Goal: Communication & Community: Answer question/provide support

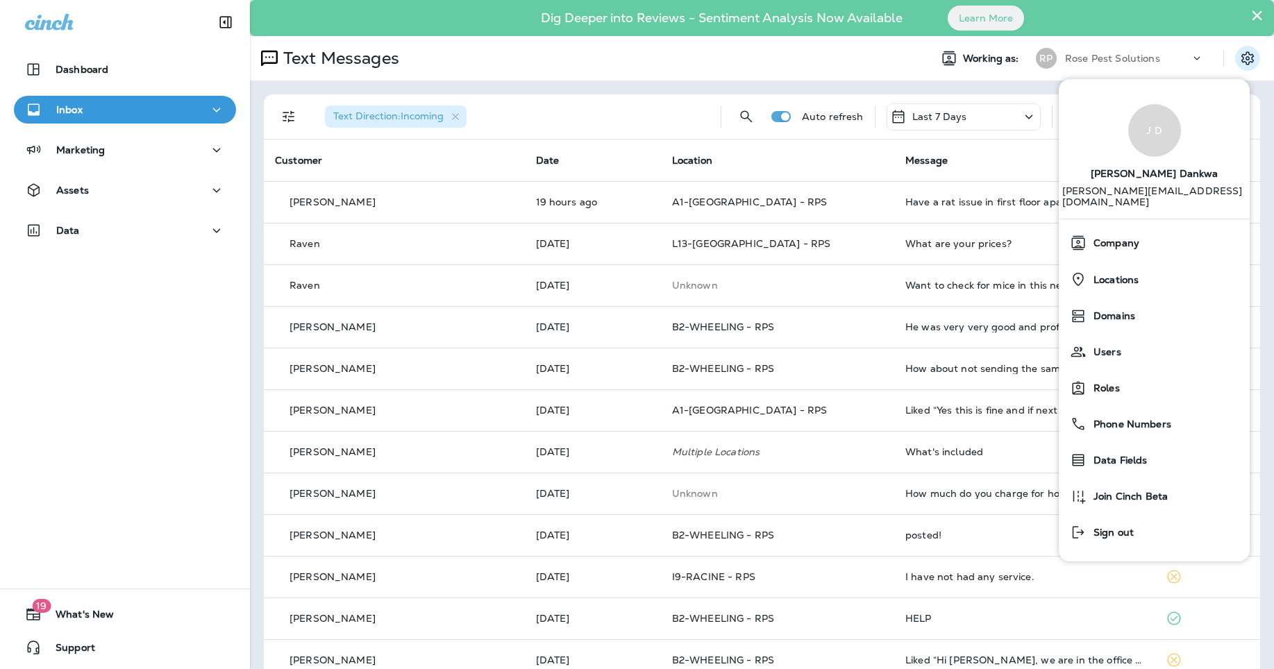
click at [962, 170] on th "Message" at bounding box center [1024, 161] width 261 height 42
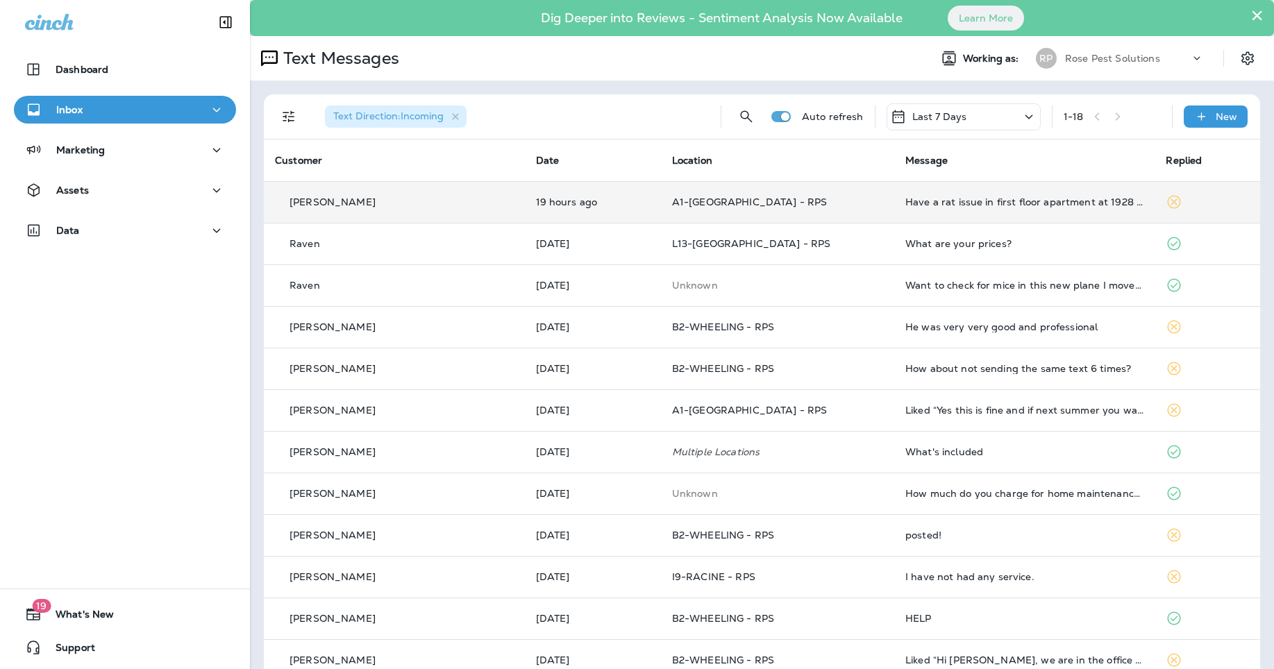
click at [661, 195] on td "A1-[GEOGRAPHIC_DATA] - RPS" at bounding box center [777, 202] width 233 height 42
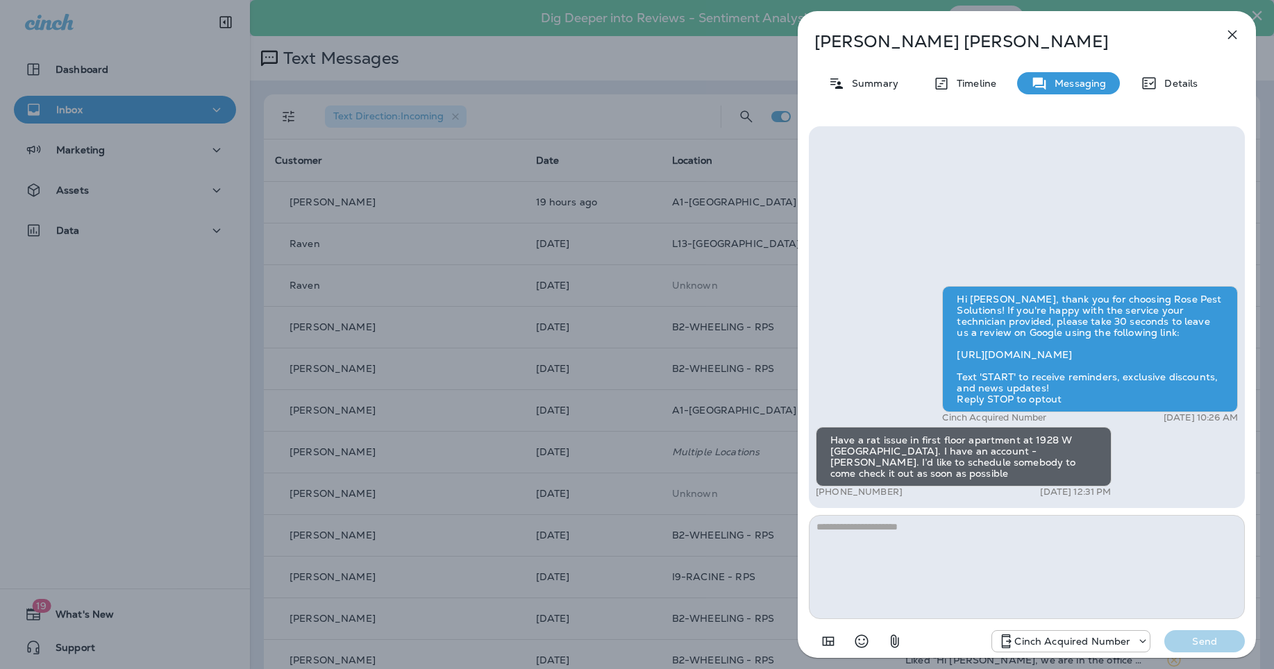
click at [998, 558] on textarea at bounding box center [1027, 567] width 436 height 104
click at [1235, 35] on icon "button" at bounding box center [1232, 34] width 17 height 17
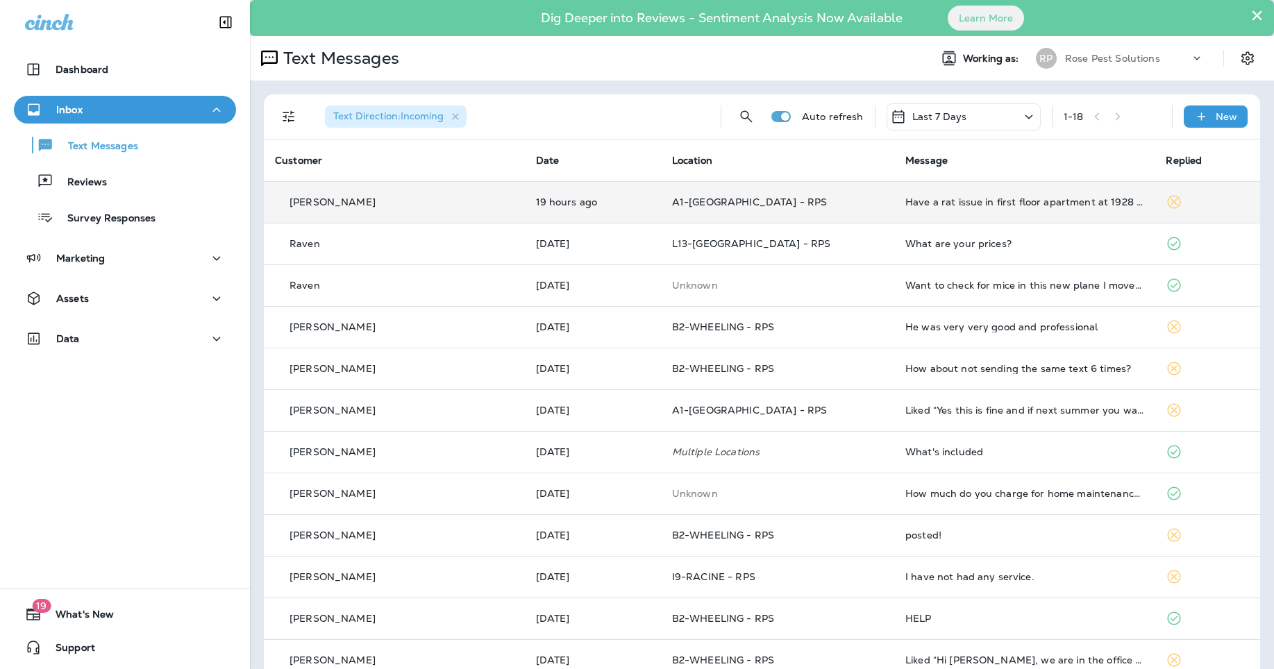
click at [956, 210] on td "Have a rat issue in first floor apartment at 1928 W [GEOGRAPHIC_DATA]. I have a…" at bounding box center [1024, 202] width 261 height 42
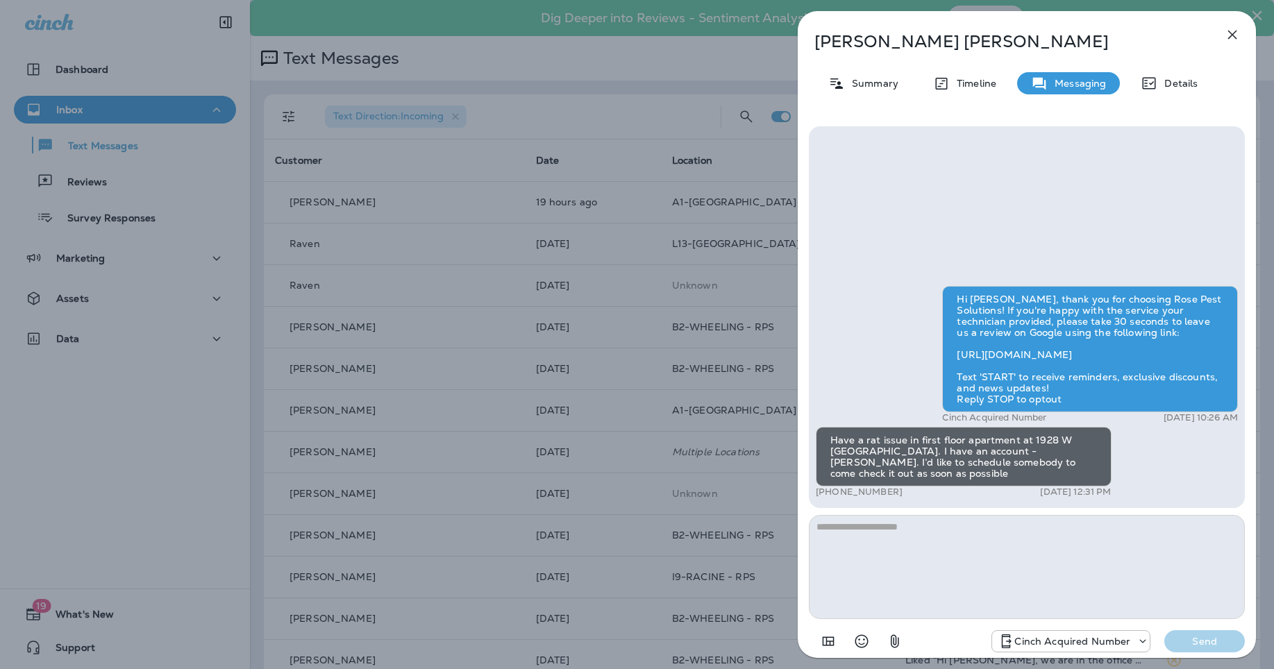
click at [974, 565] on textarea at bounding box center [1027, 567] width 436 height 104
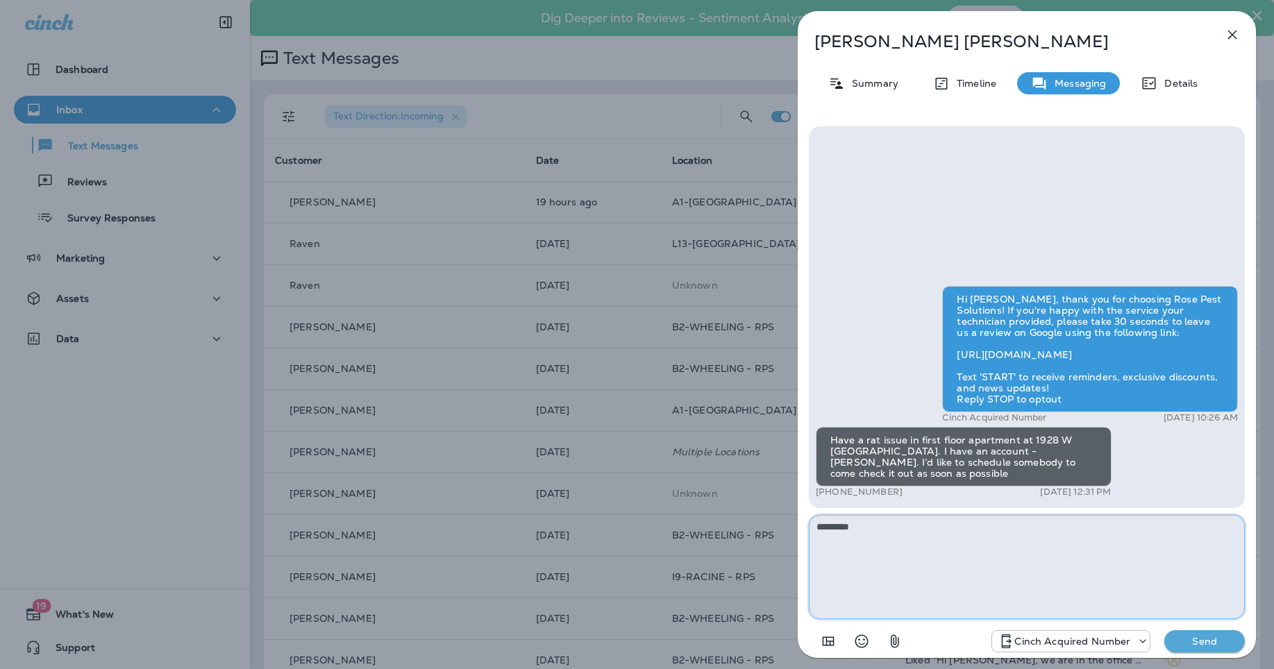
click at [1029, 527] on textarea "********" at bounding box center [1027, 567] width 436 height 104
type textarea "**********"
click at [1212, 642] on p "Send" at bounding box center [1205, 641] width 58 height 13
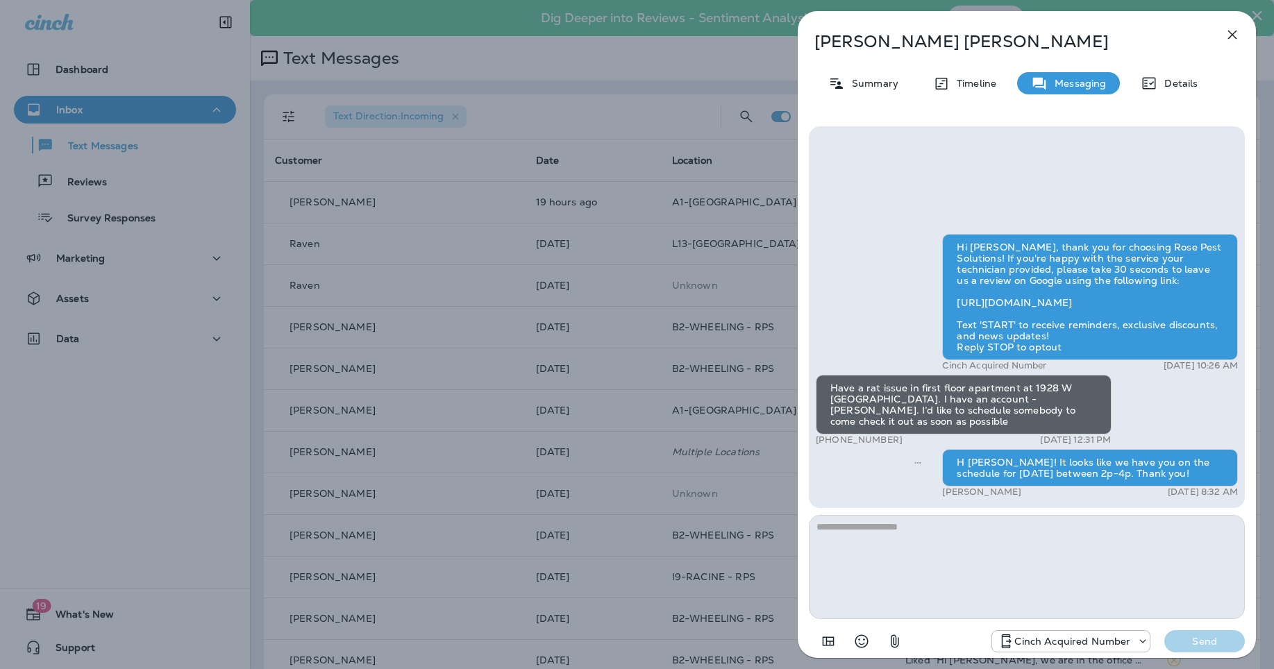
click at [1231, 33] on icon "button" at bounding box center [1233, 35] width 9 height 9
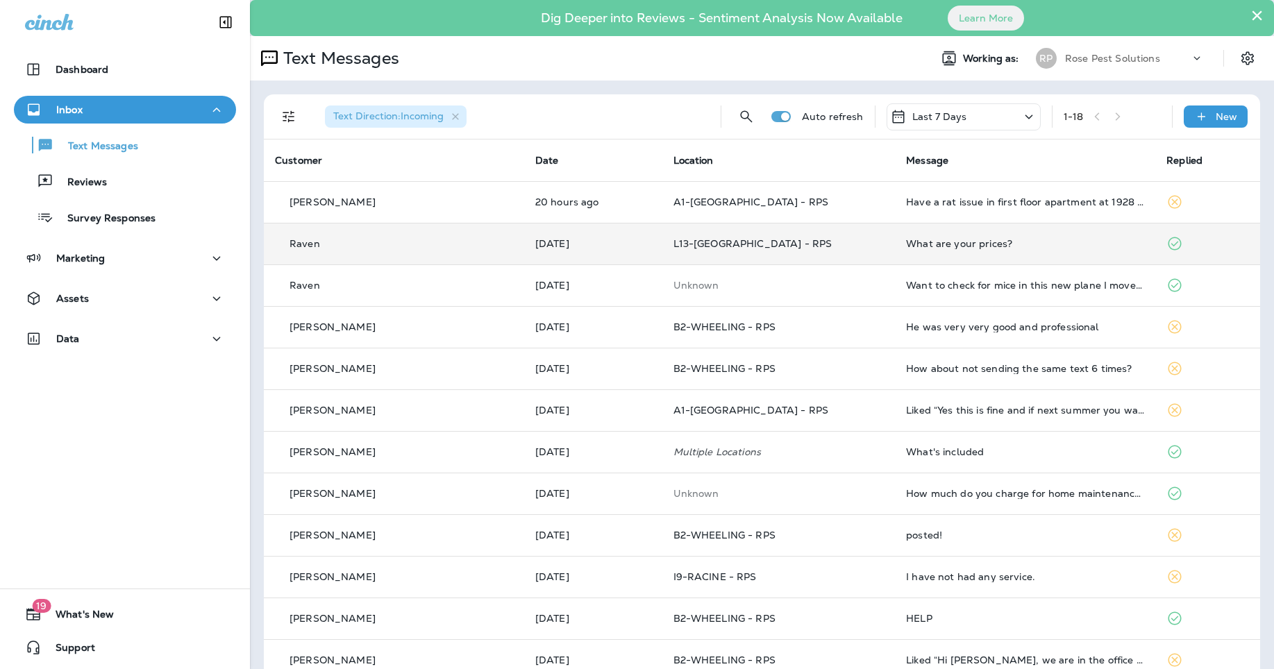
click at [1008, 259] on td "What are your prices?" at bounding box center [1025, 244] width 260 height 42
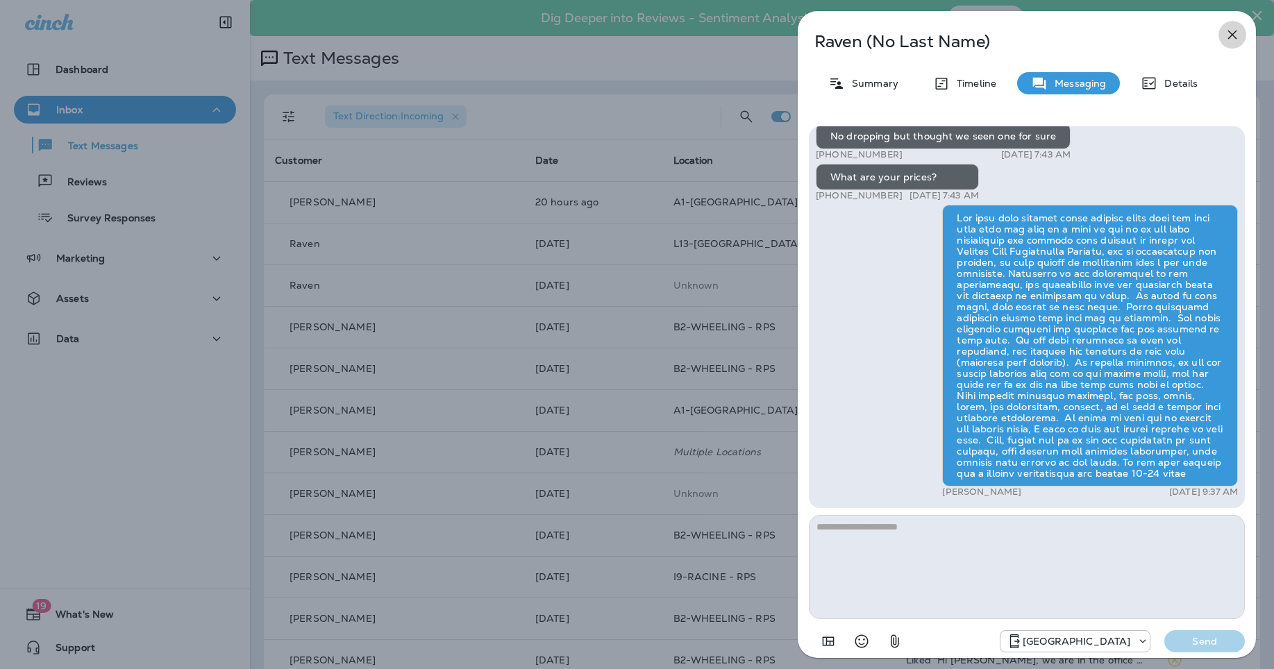
click at [1236, 37] on icon "button" at bounding box center [1232, 34] width 17 height 17
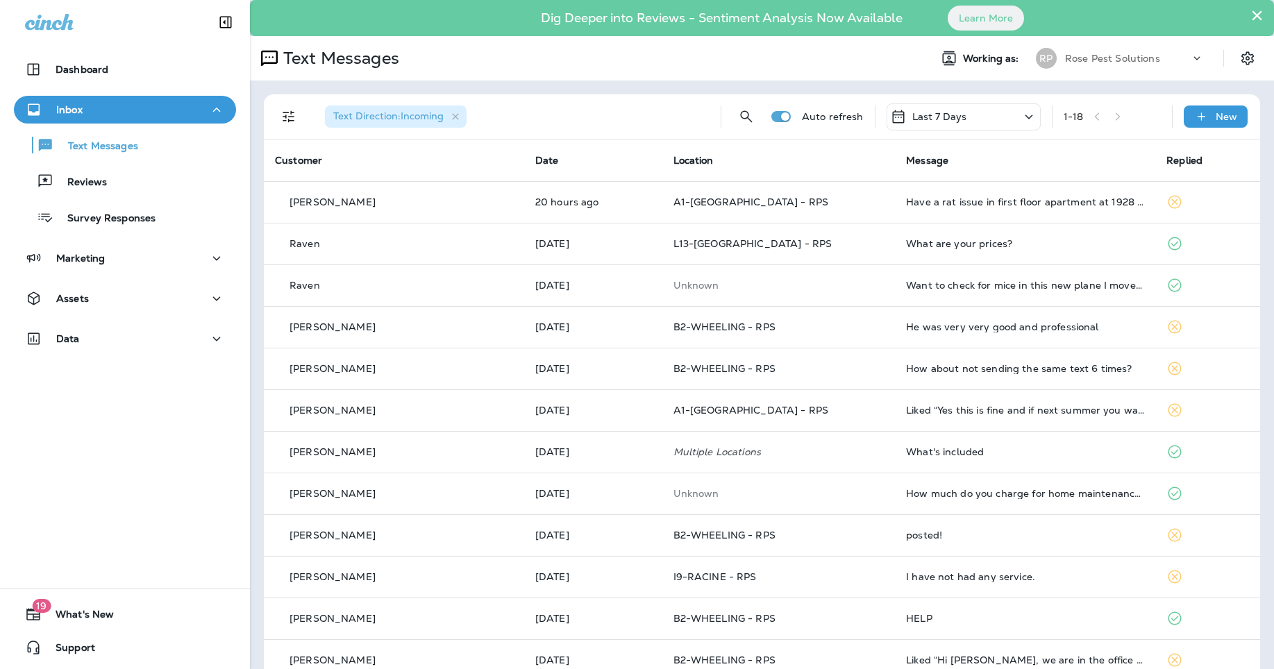
click at [1086, 53] on p "Rose Pest Solutions" at bounding box center [1112, 58] width 95 height 11
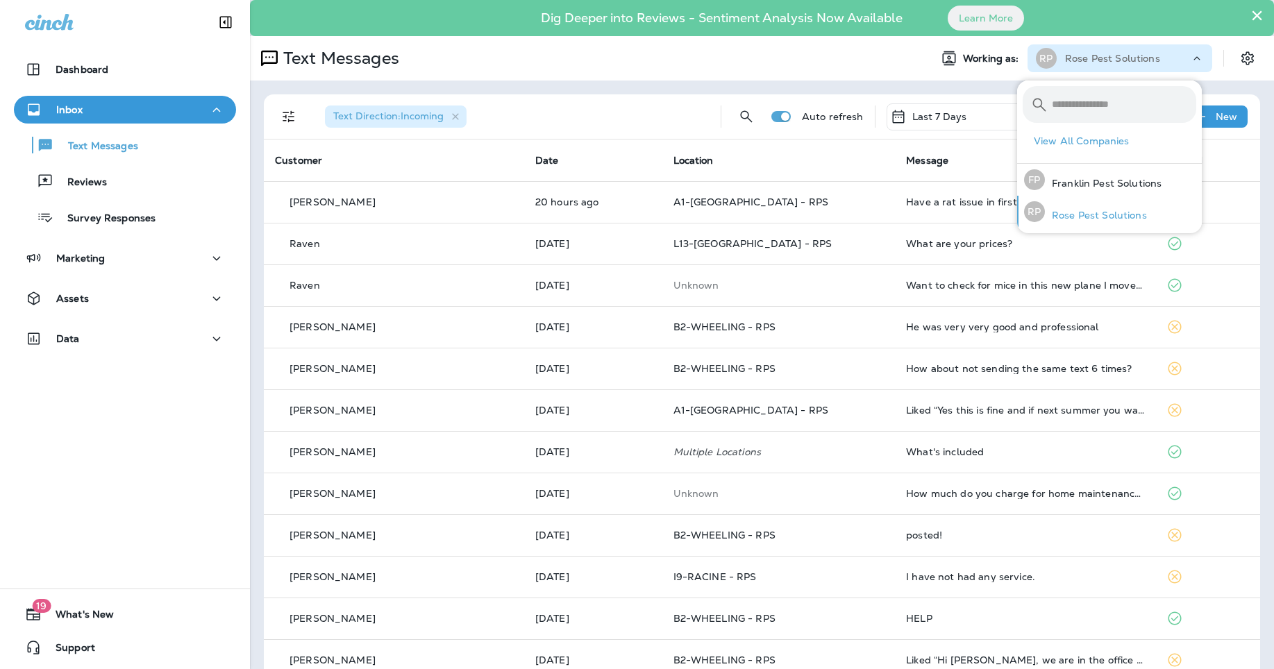
click at [1073, 213] on p "Rose Pest Solutions" at bounding box center [1096, 215] width 102 height 11
click at [1067, 222] on div "RP Rose Pest Solutions" at bounding box center [1086, 212] width 134 height 32
click at [1065, 176] on div "FP Franklin Pest Solutions" at bounding box center [1093, 180] width 149 height 32
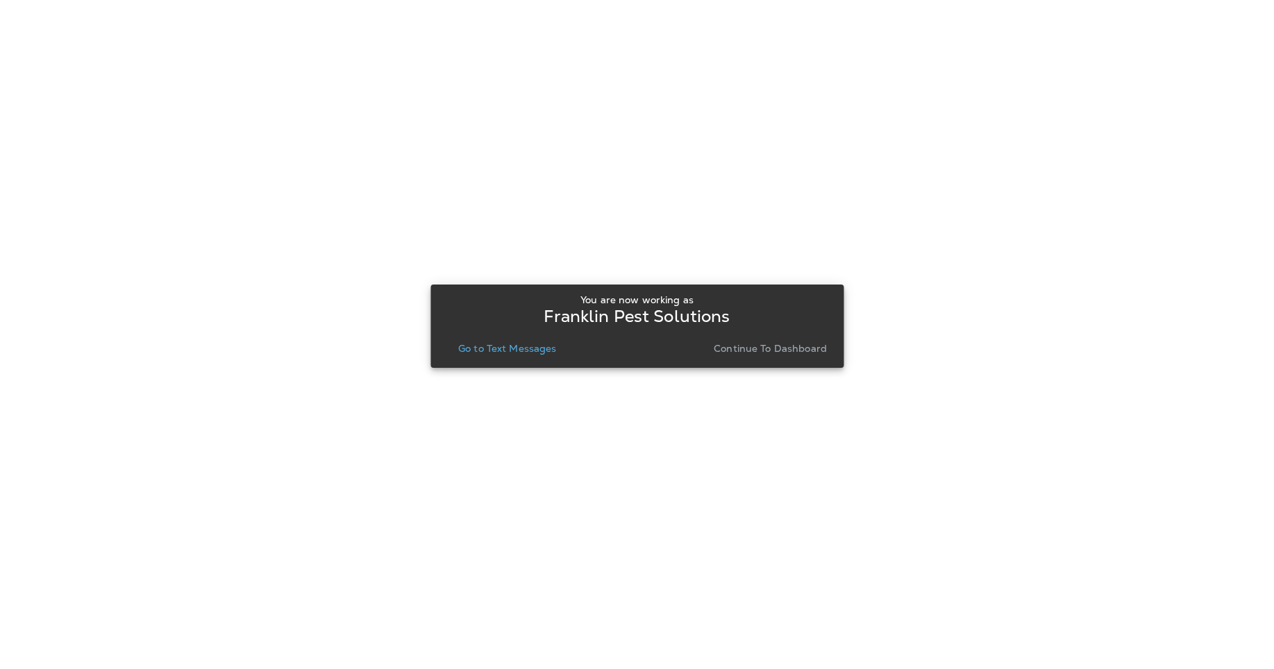
click at [482, 335] on div "You are now working as Franklin Pest Solutions Go to Text Messages Continue to …" at bounding box center [637, 326] width 391 height 64
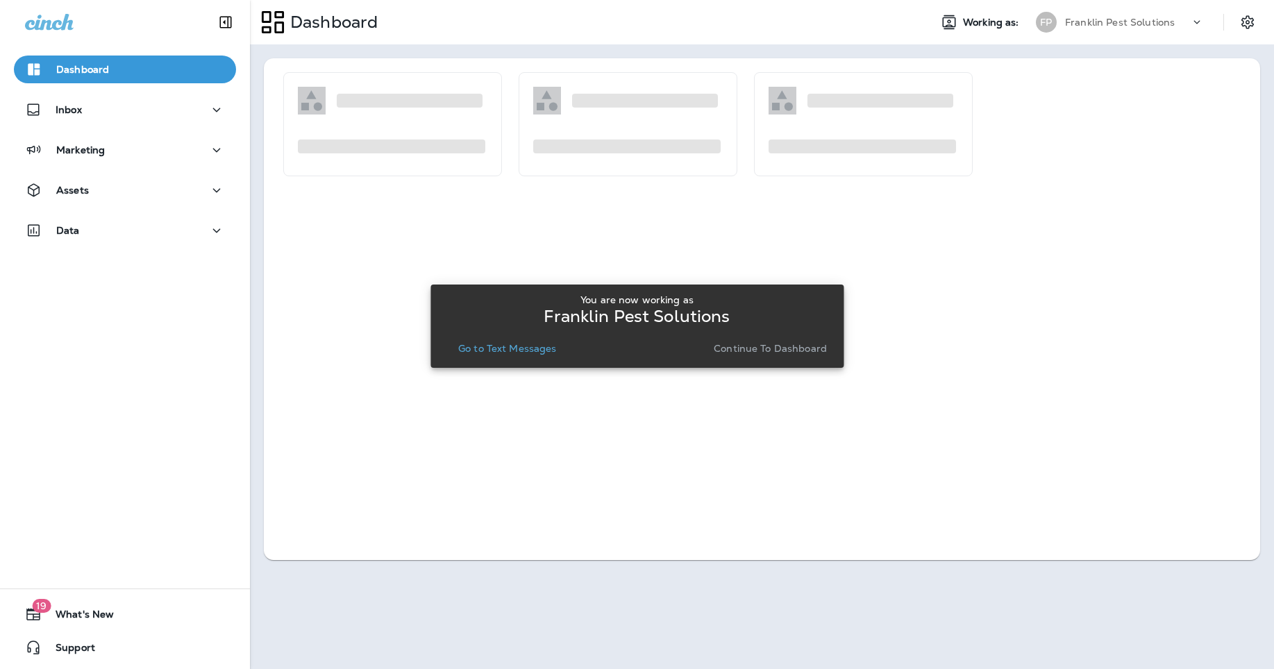
click at [484, 343] on p "Go to Text Messages" at bounding box center [507, 348] width 99 height 11
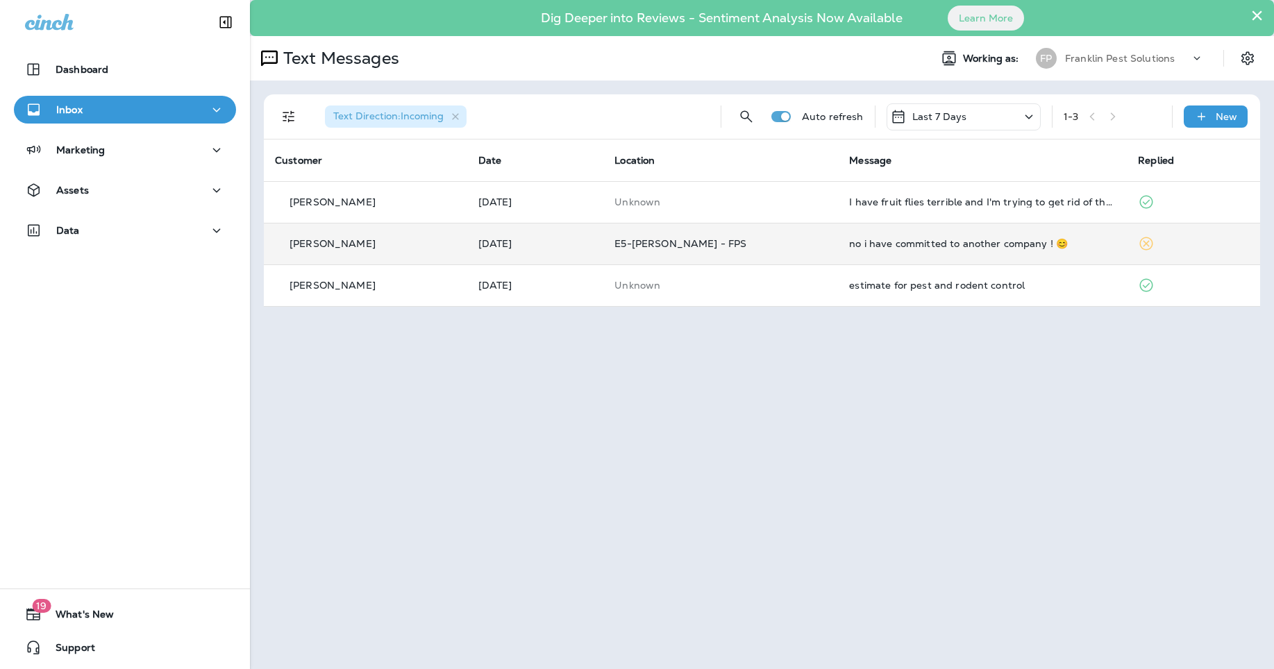
click at [940, 249] on div "no i have committed to another company ! 😊" at bounding box center [982, 243] width 267 height 11
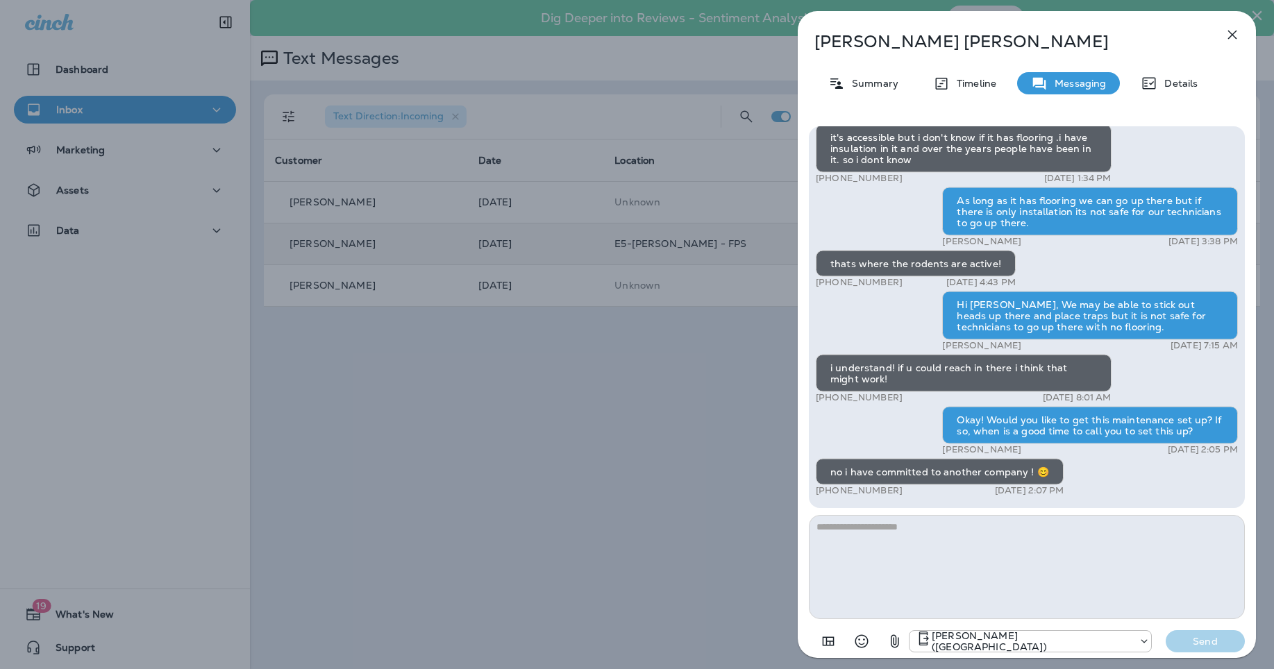
click at [1051, 597] on textarea at bounding box center [1027, 567] width 436 height 104
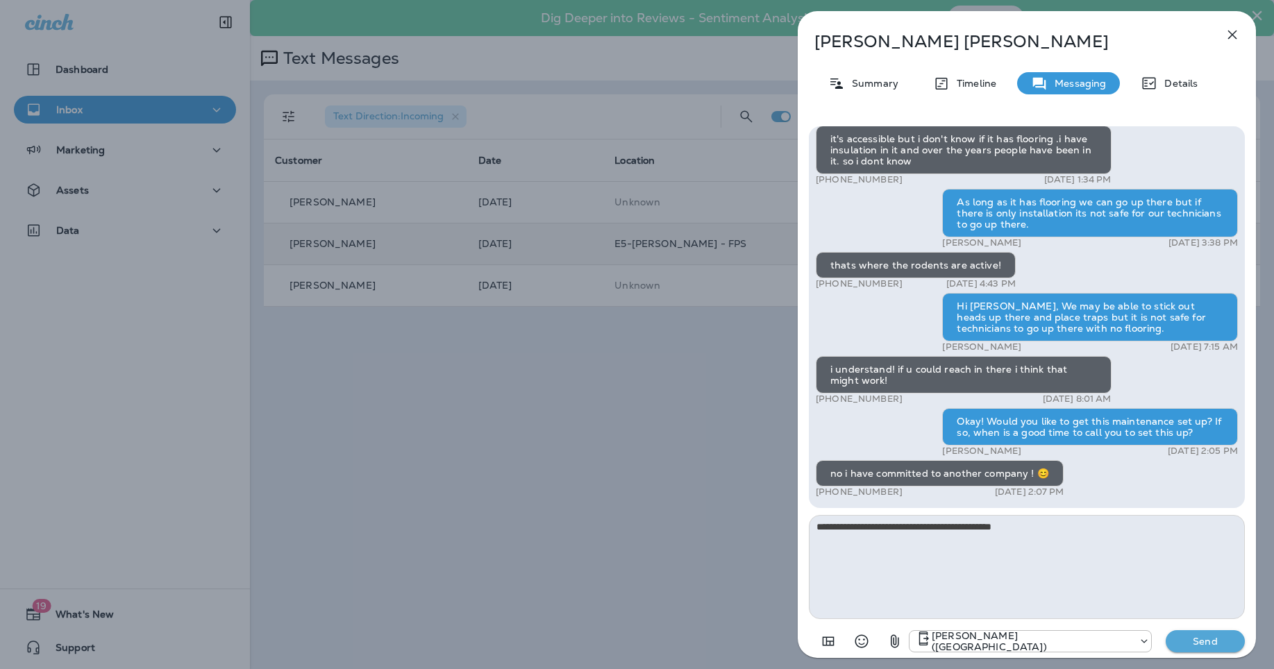
click at [1070, 528] on textarea "**********" at bounding box center [1027, 567] width 436 height 104
type textarea "**********"
click at [1208, 638] on p "Send" at bounding box center [1205, 641] width 58 height 13
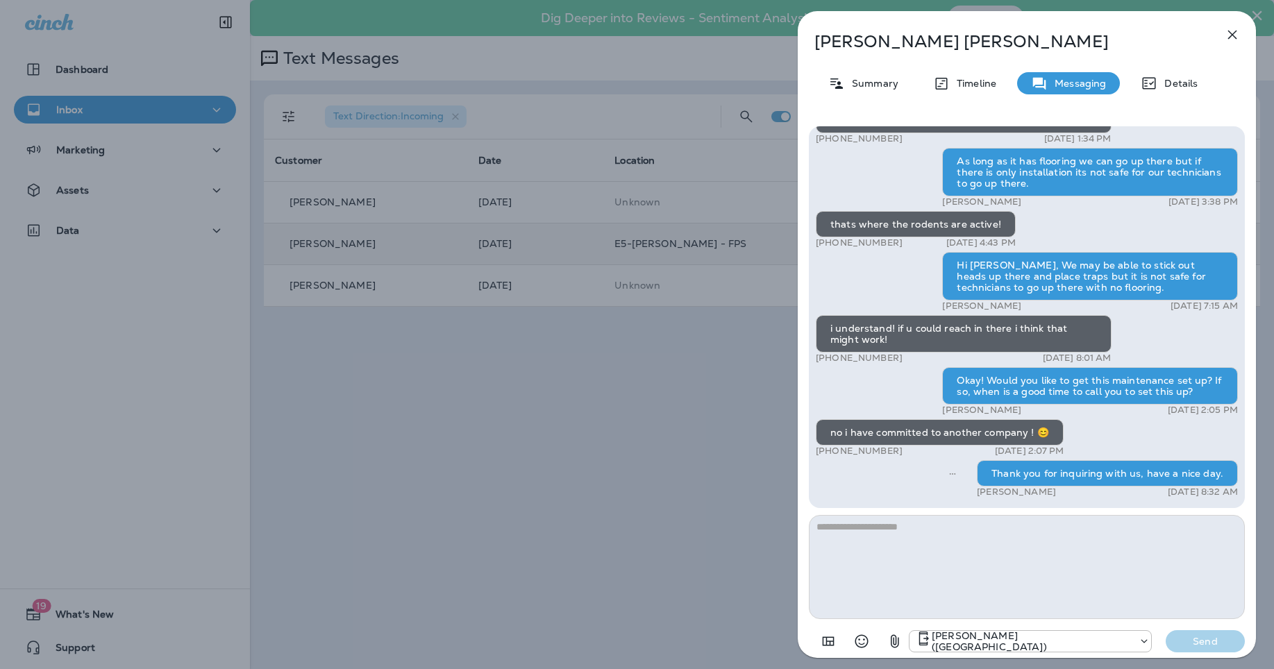
click at [1236, 40] on icon "button" at bounding box center [1232, 34] width 17 height 17
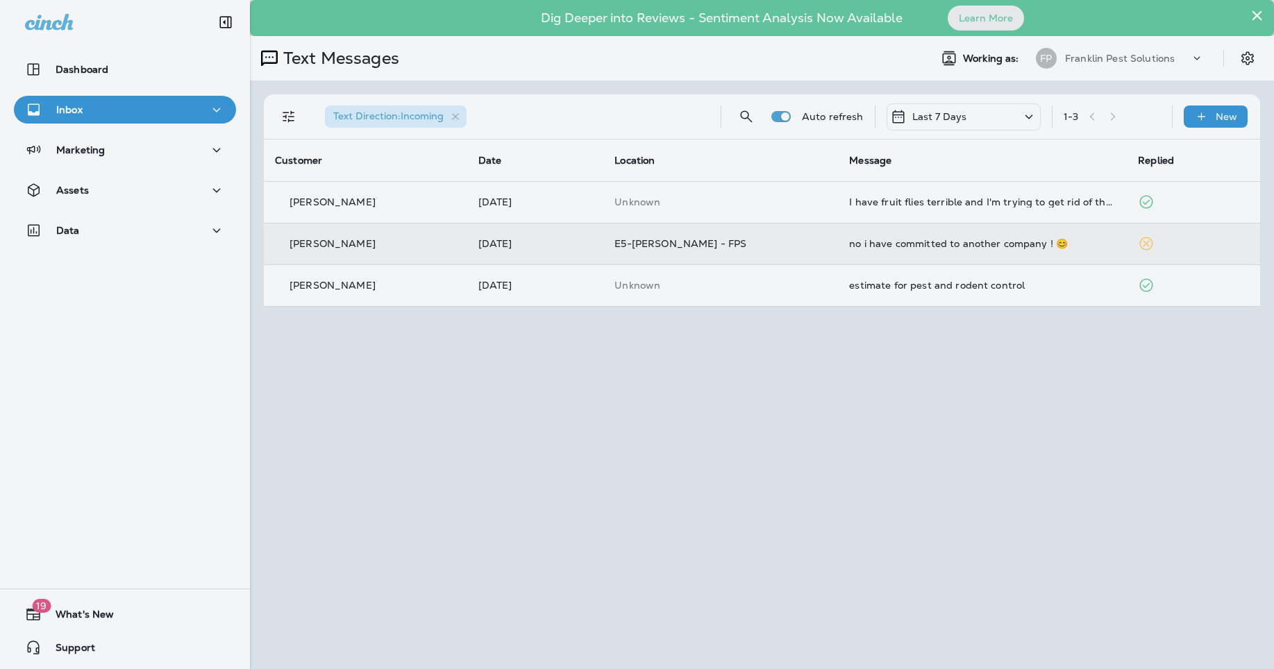
click at [617, 420] on div at bounding box center [711, 334] width 1274 height 669
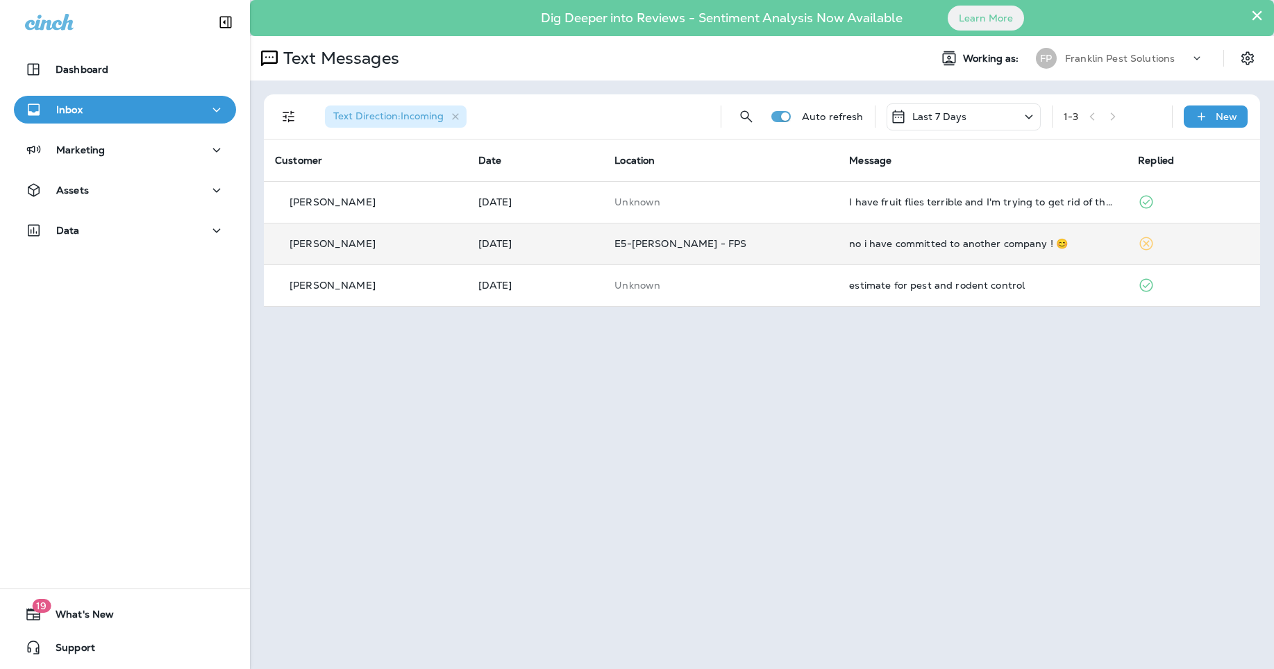
click at [1134, 56] on p "Franklin Pest Solutions" at bounding box center [1120, 58] width 110 height 11
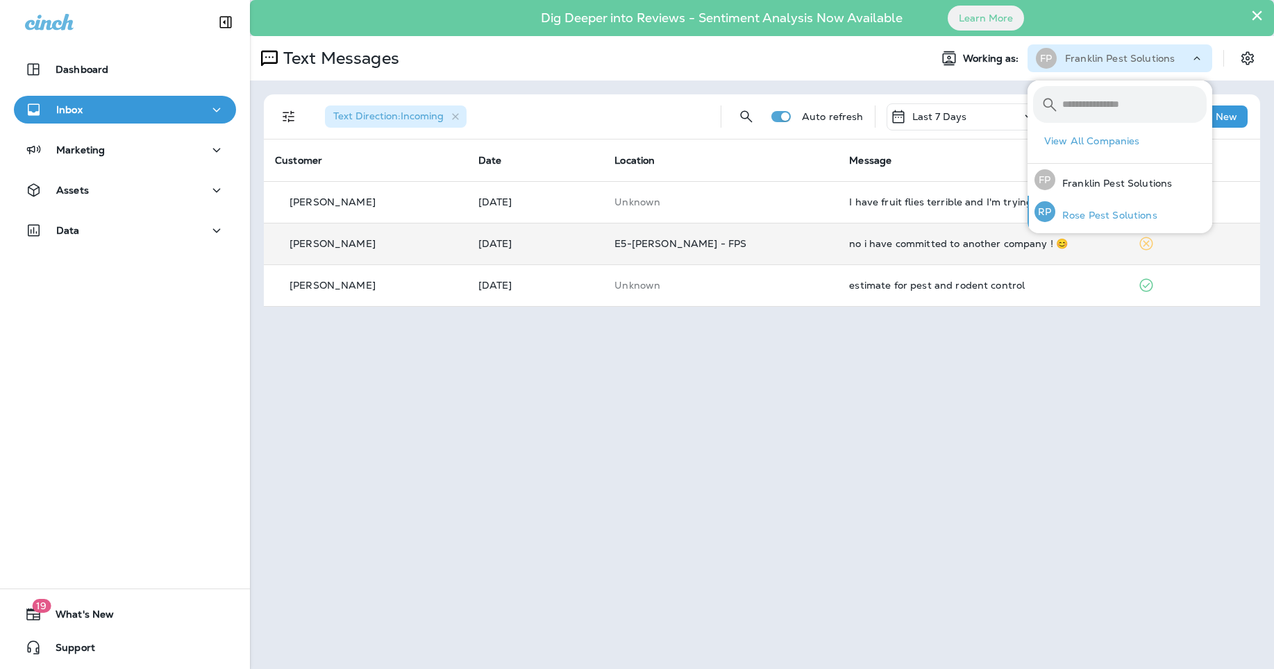
click at [1099, 205] on div "RP Rose Pest Solutions" at bounding box center [1096, 212] width 134 height 32
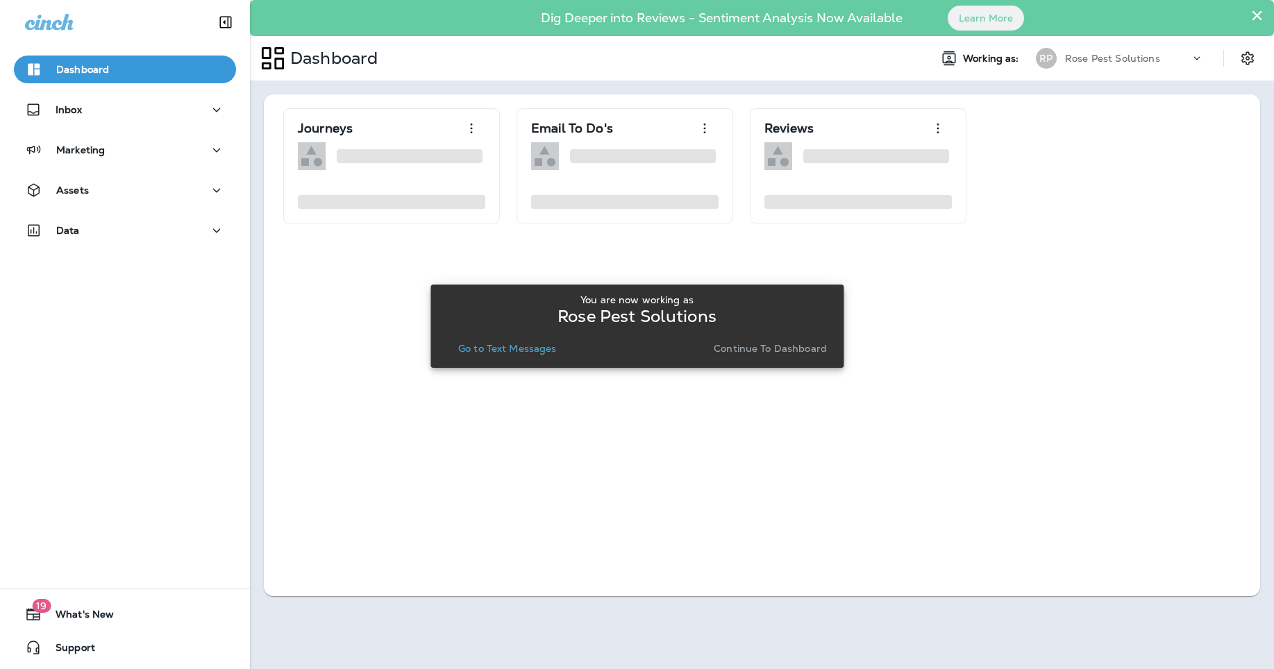
click at [524, 353] on p "Go to Text Messages" at bounding box center [507, 348] width 99 height 11
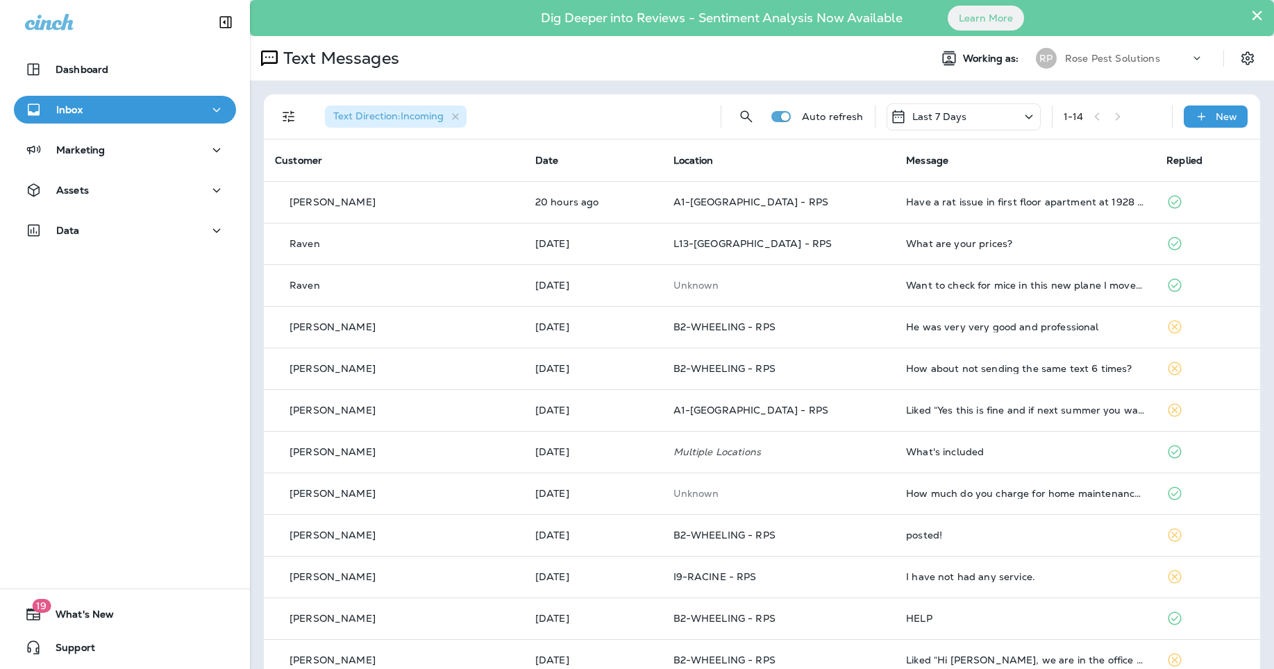
click at [1075, 51] on div "Rose Pest Solutions" at bounding box center [1127, 58] width 125 height 21
